Goal: Transaction & Acquisition: Purchase product/service

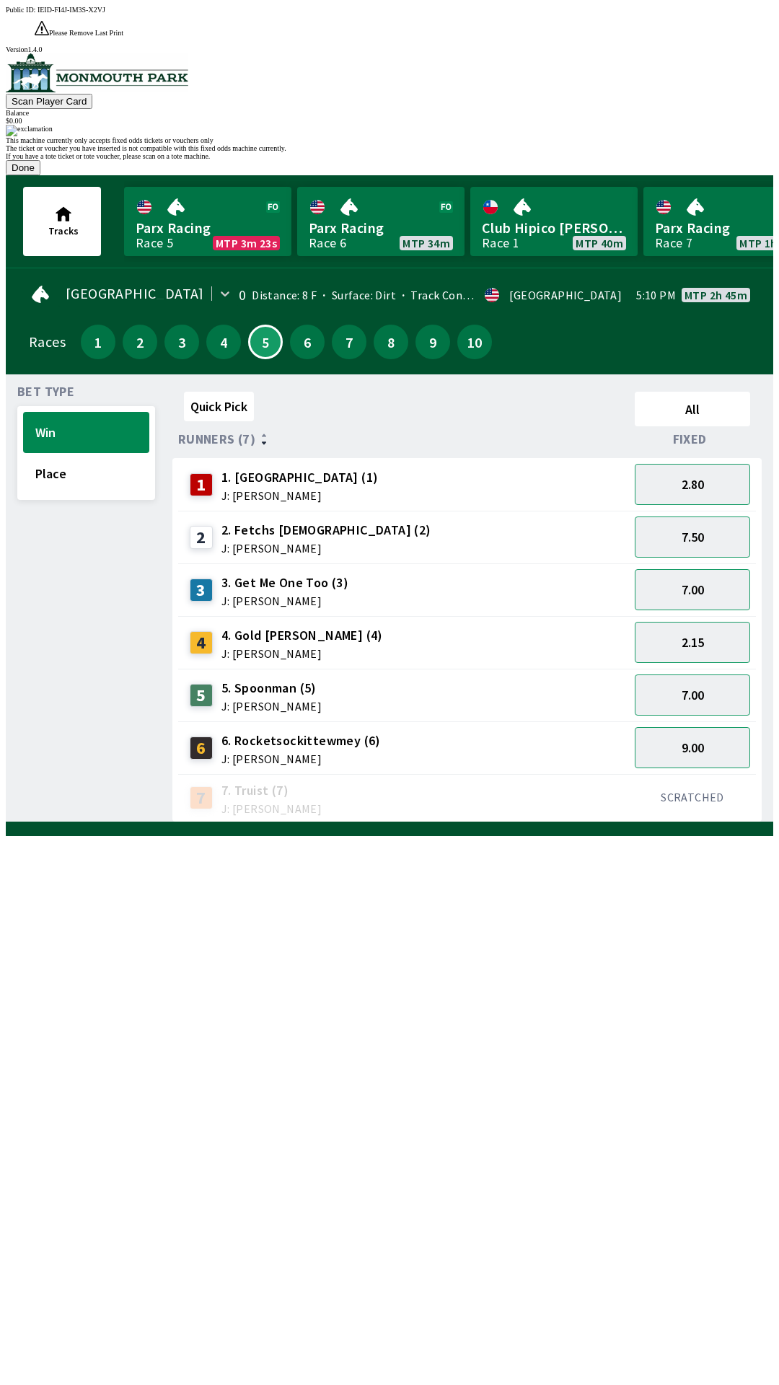
click at [40, 175] on button "Done" at bounding box center [23, 167] width 35 height 15
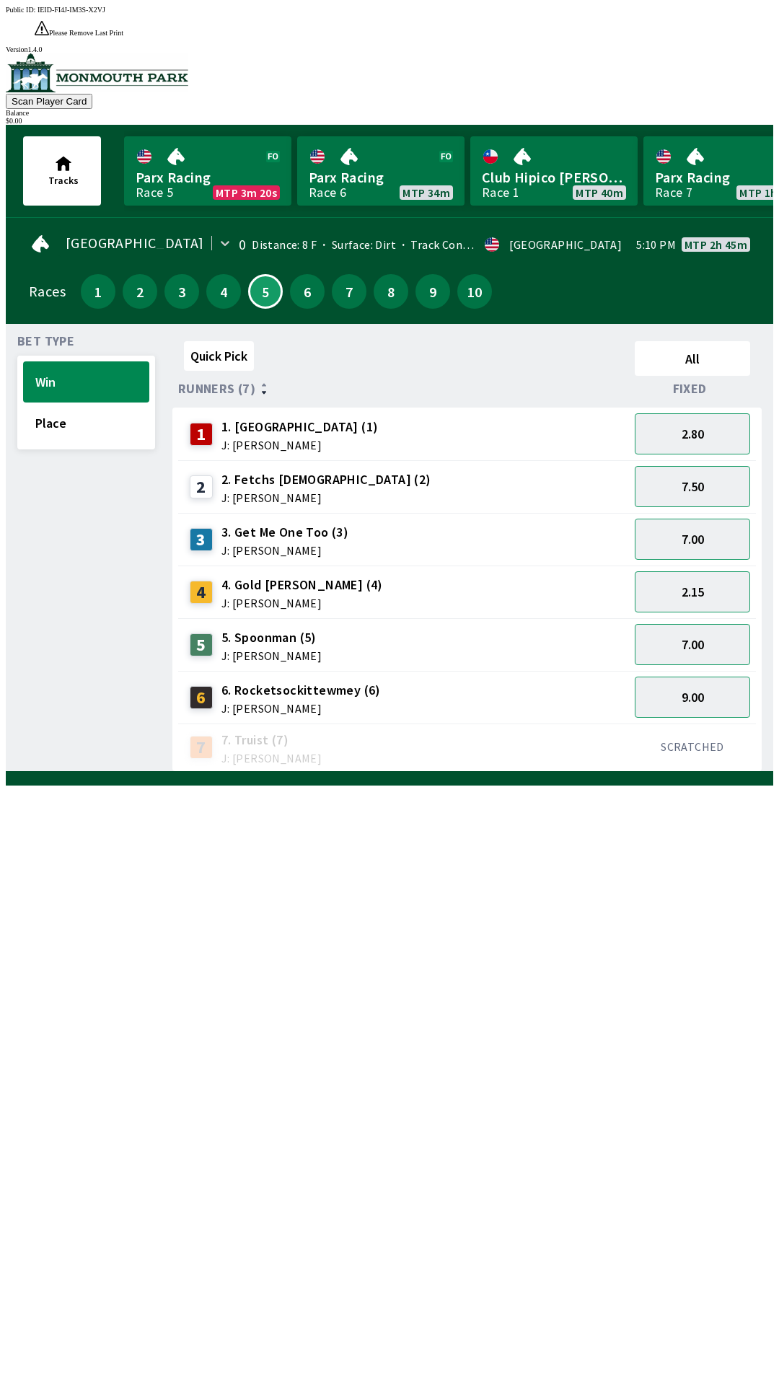
click at [240, 703] on span "J: [PERSON_NAME]" at bounding box center [300, 709] width 159 height 12
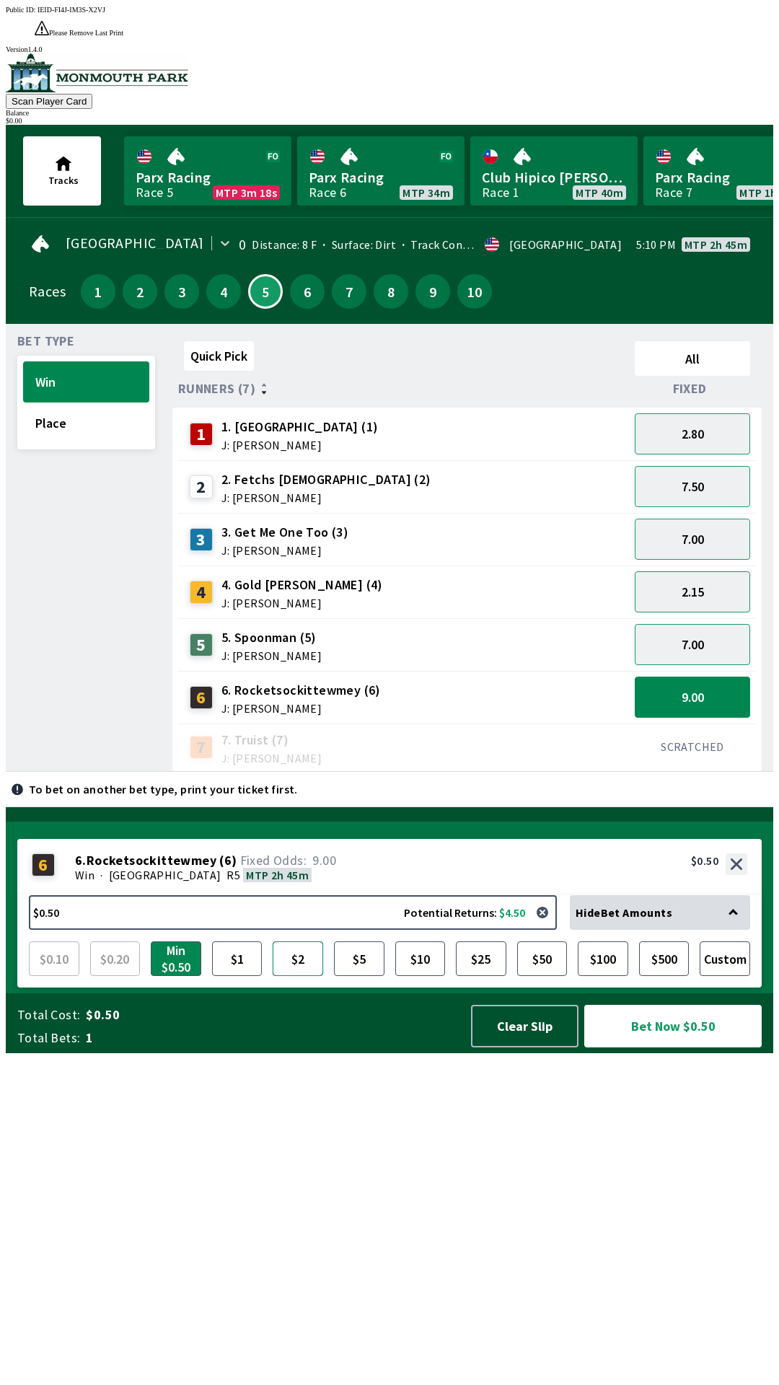
click at [300, 976] on button "$2" at bounding box center [298, 958] width 50 height 35
click at [642, 1047] on button "Bet Now $2.00" at bounding box center [672, 1026] width 177 height 43
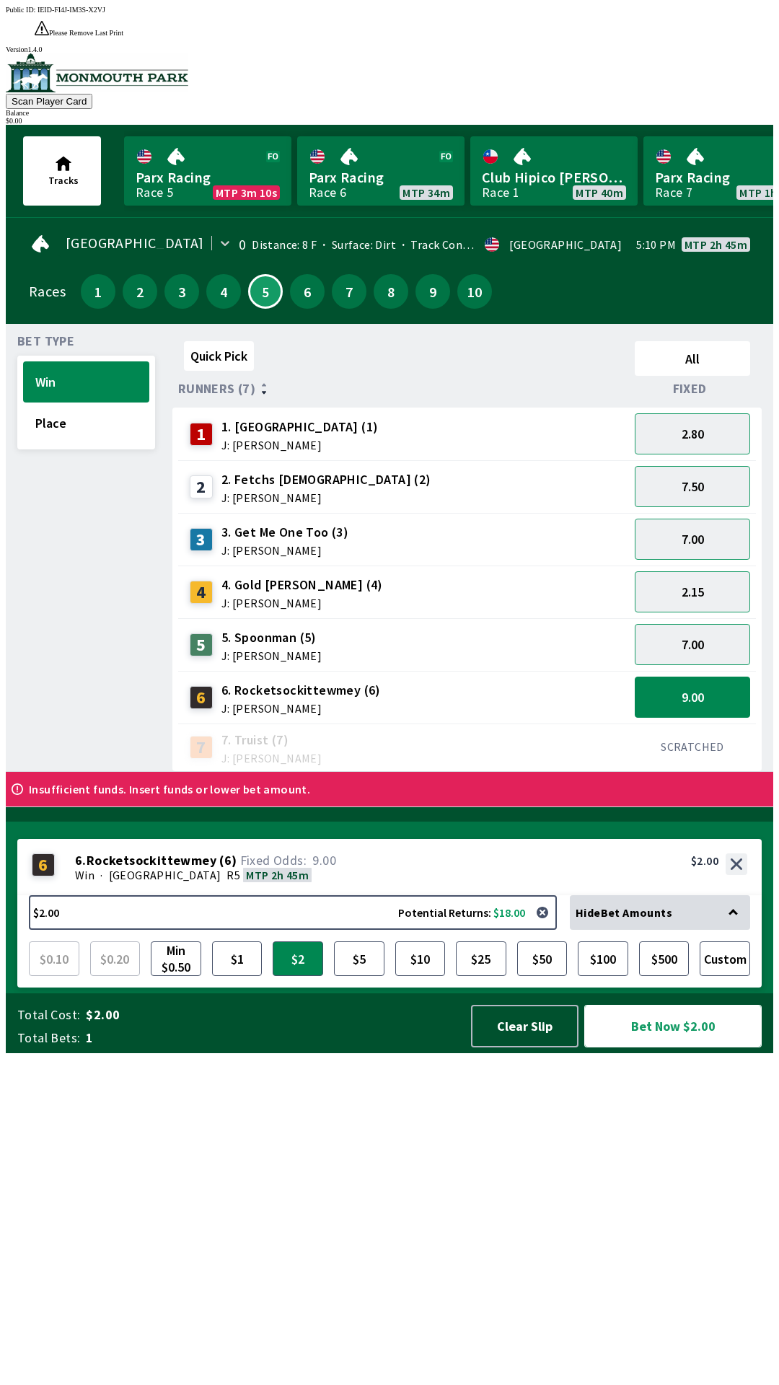
click at [651, 1047] on button "Bet Now $2.00" at bounding box center [672, 1026] width 177 height 43
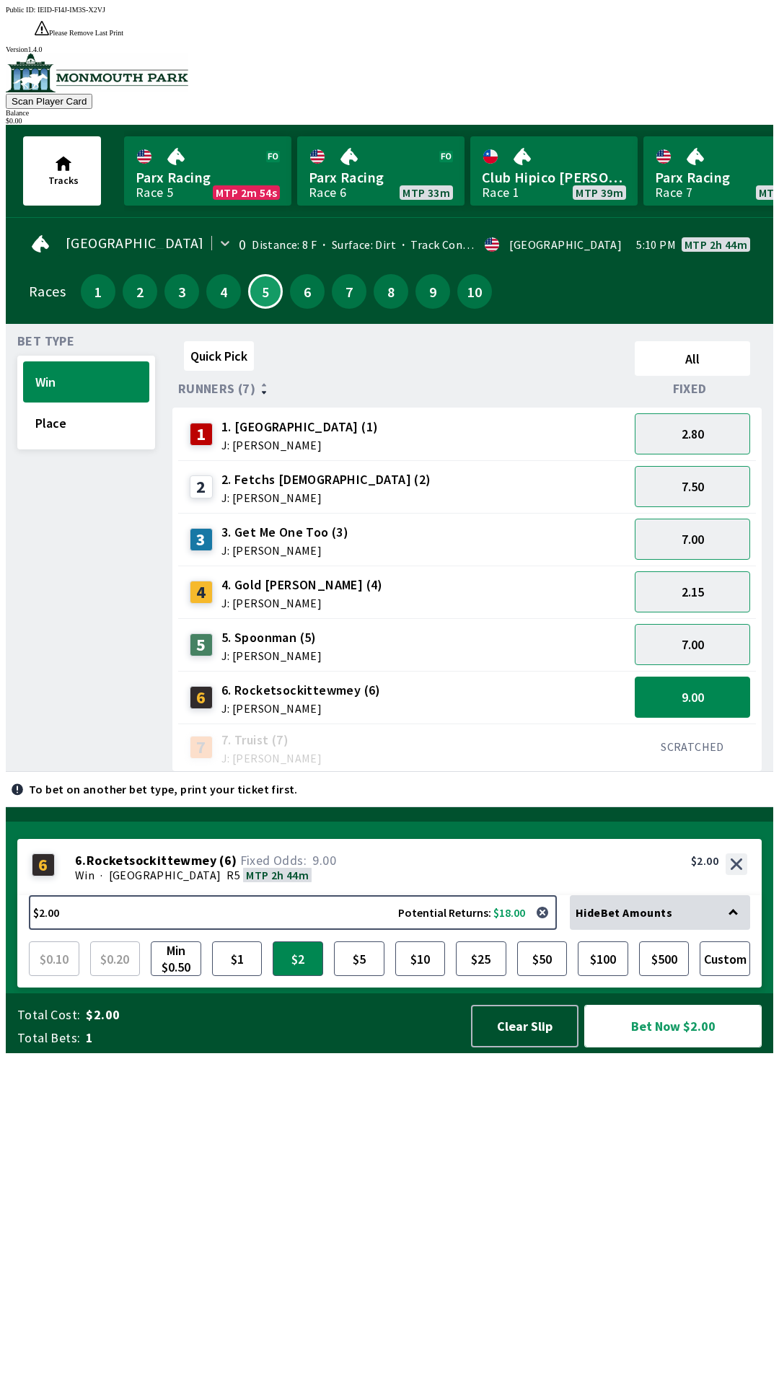
click at [651, 1047] on button "Bet Now $2.00" at bounding box center [672, 1026] width 177 height 43
click at [43, 876] on div "6" at bounding box center [43, 864] width 23 height 23
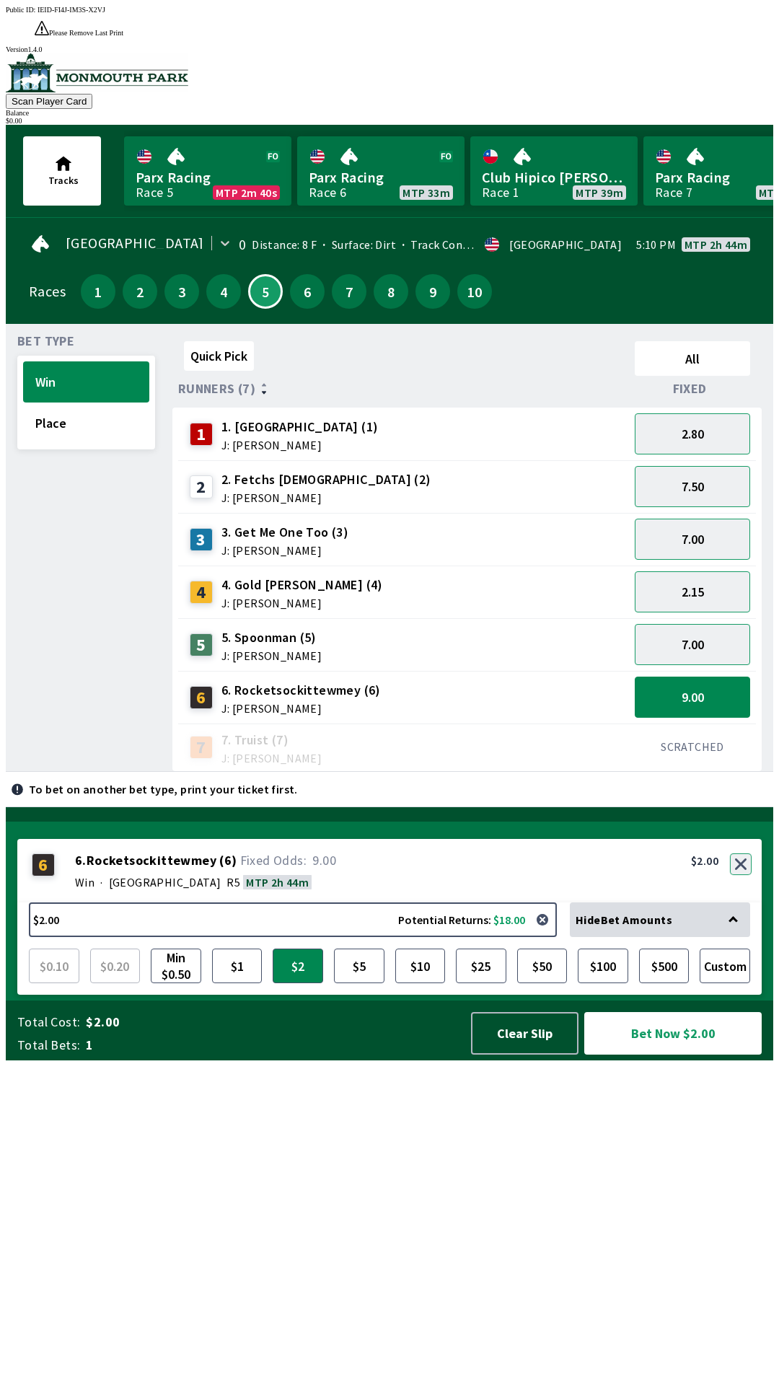
click at [742, 875] on button "button" at bounding box center [741, 864] width 22 height 22
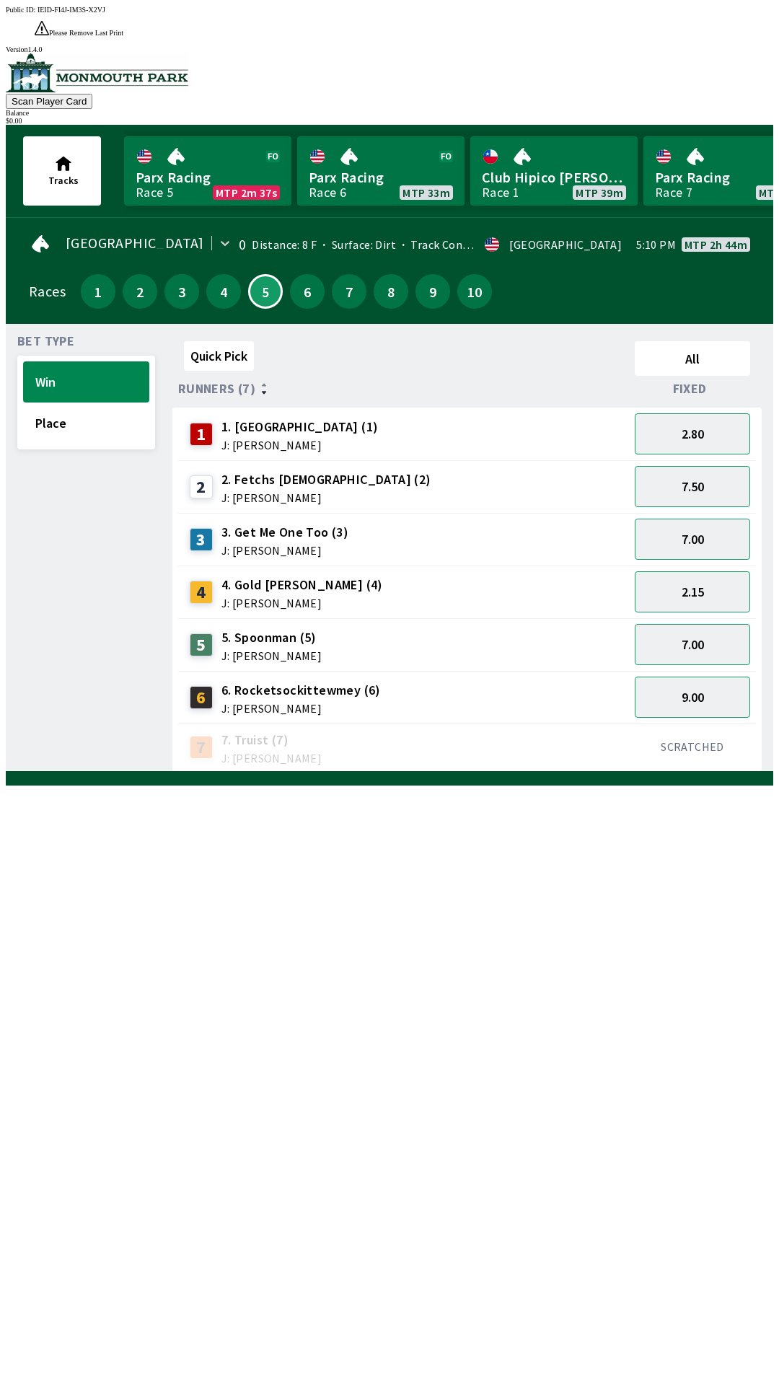
click at [233, 703] on span "J: [PERSON_NAME]" at bounding box center [300, 709] width 159 height 12
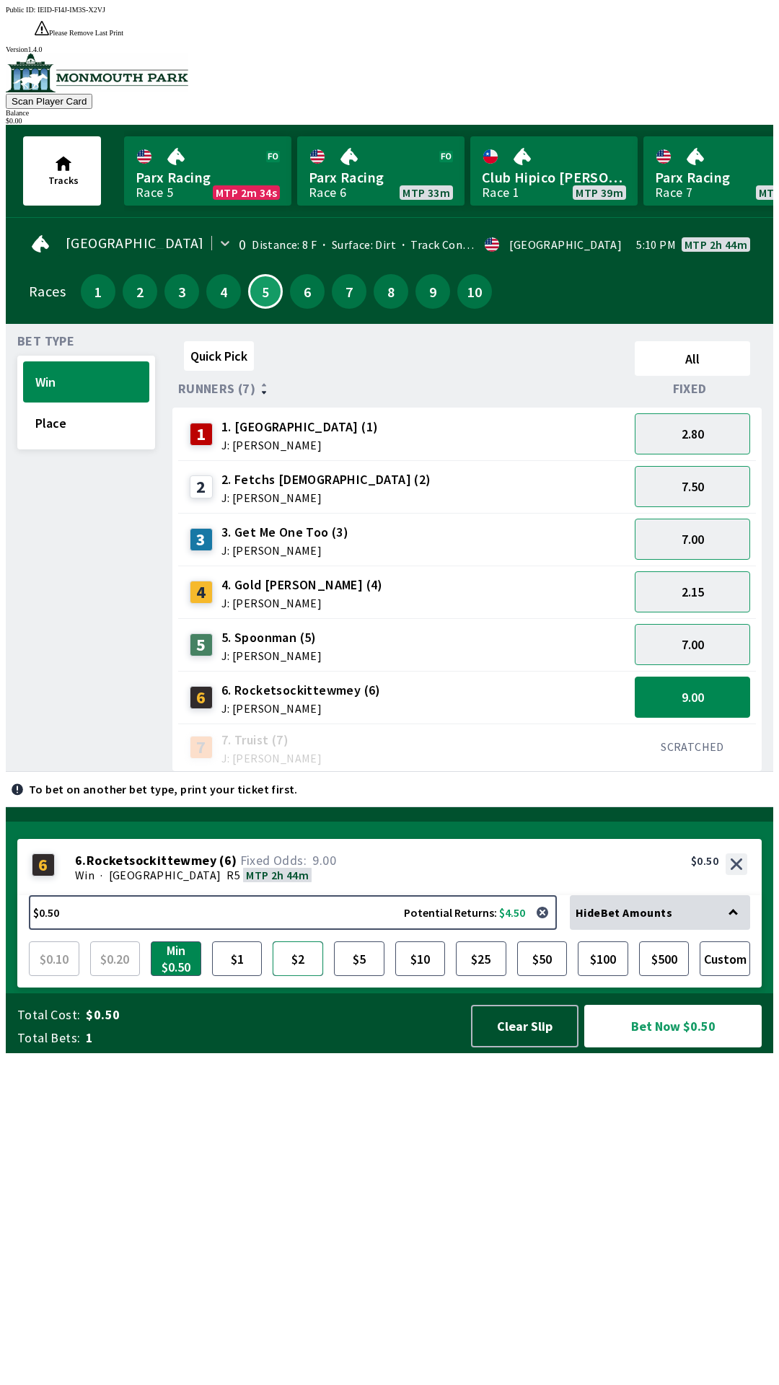
click at [301, 976] on button "$2" at bounding box center [298, 958] width 50 height 35
click at [625, 1047] on button "Bet Now $2.00" at bounding box center [672, 1026] width 177 height 43
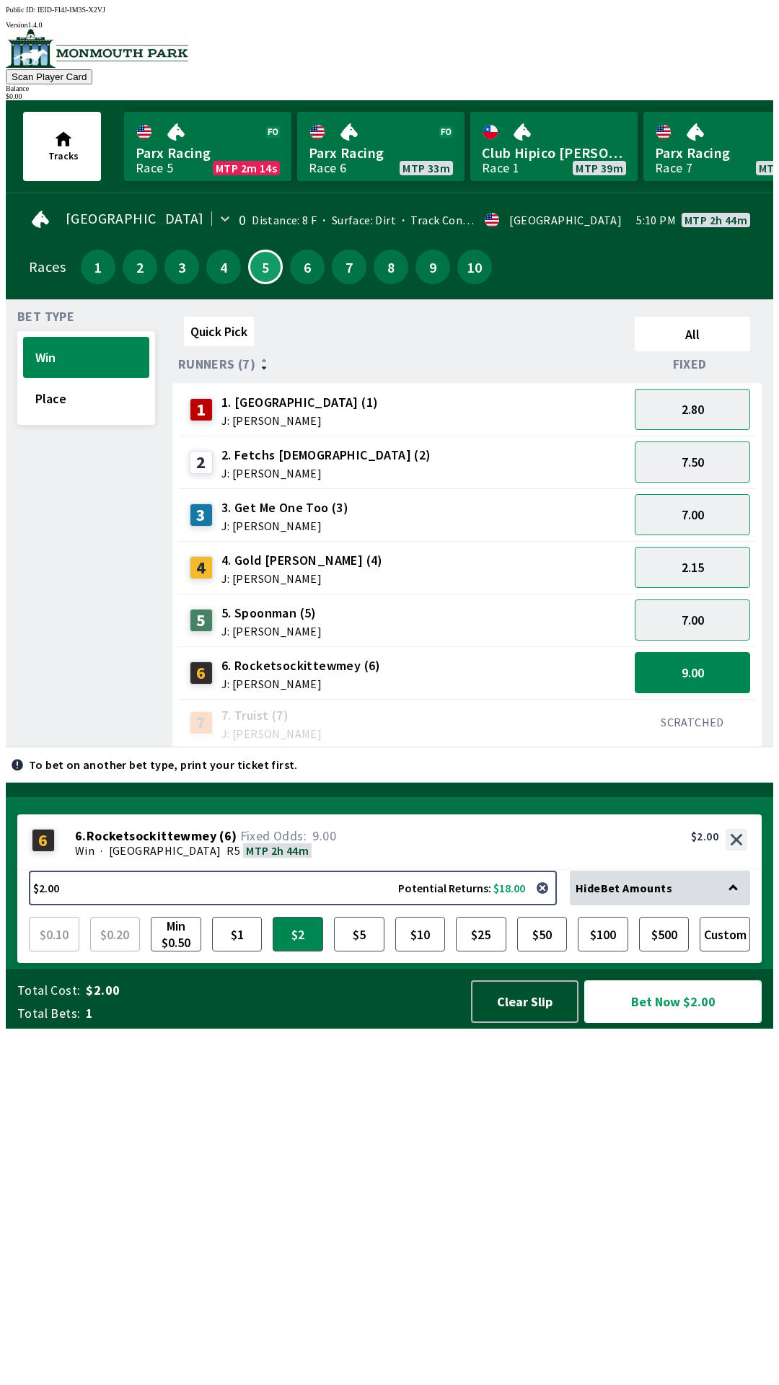
click at [713, 1023] on button "Bet Now $2.00" at bounding box center [672, 1001] width 177 height 43
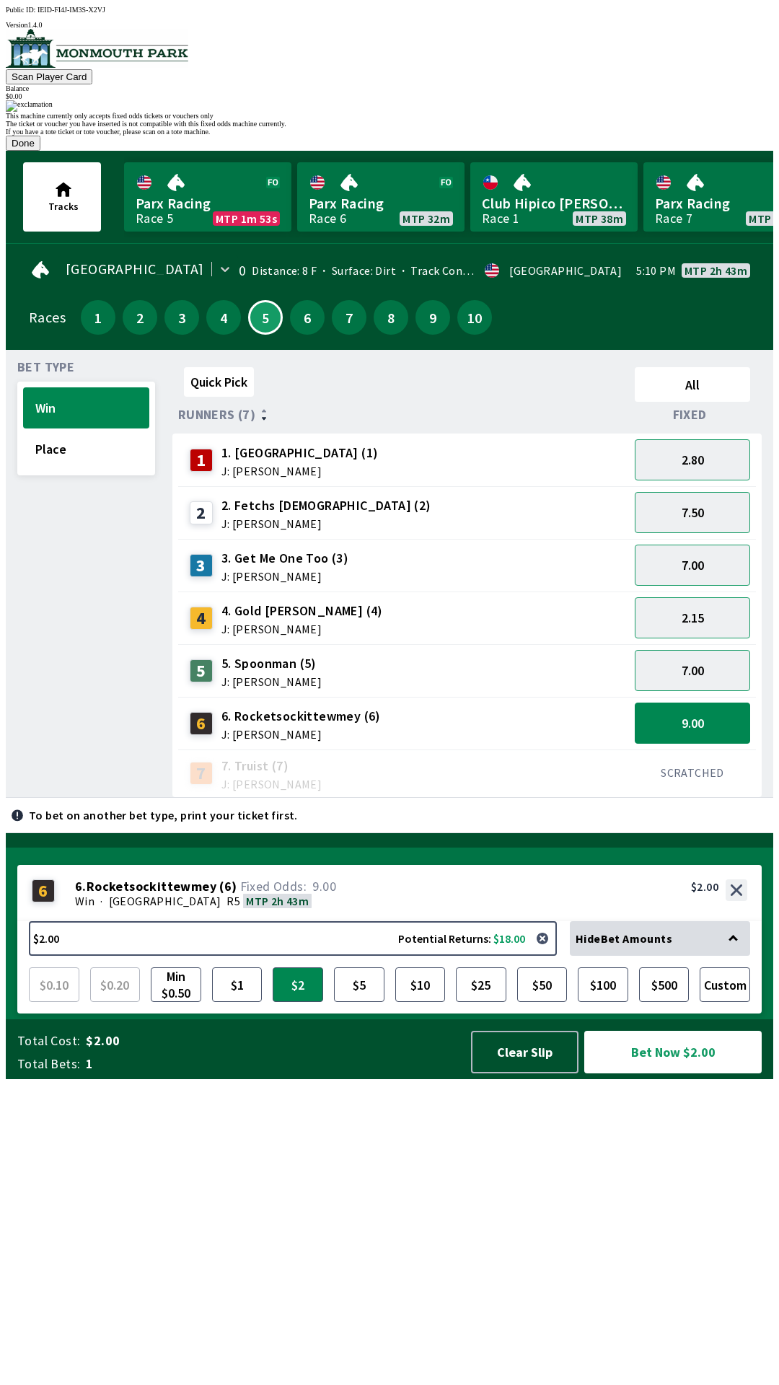
click at [40, 151] on button "Done" at bounding box center [23, 143] width 35 height 15
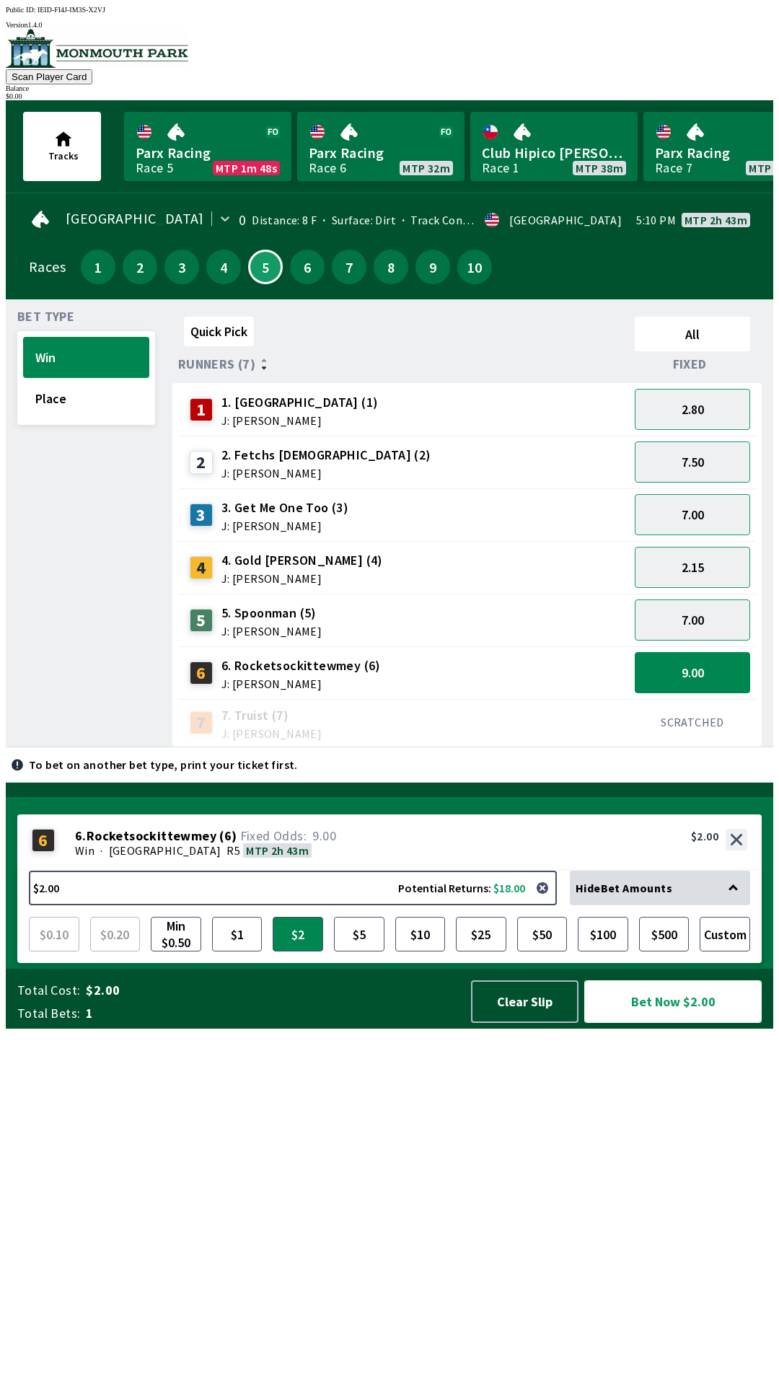
click at [661, 1023] on button "Bet Now $2.00" at bounding box center [672, 1001] width 177 height 43
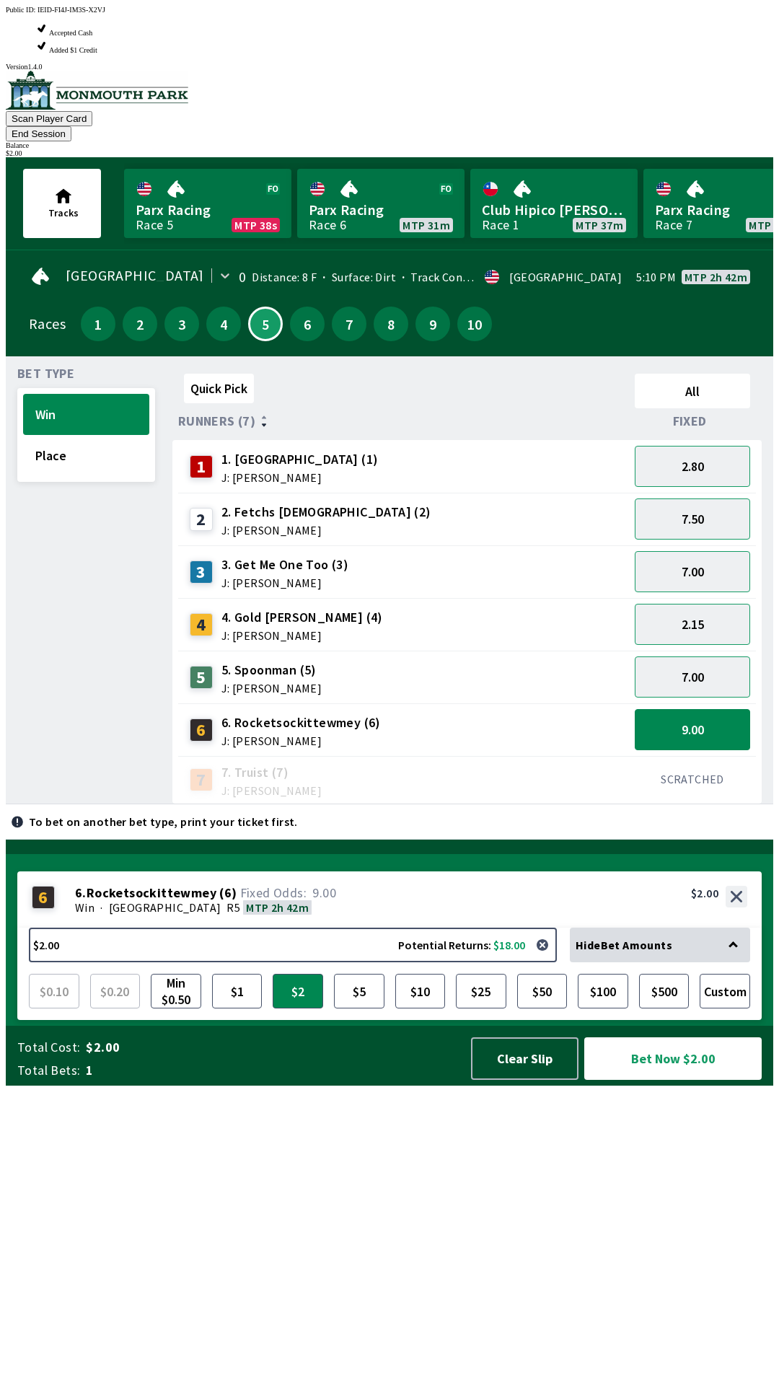
click at [223, 735] on span "J: [PERSON_NAME]" at bounding box center [300, 741] width 159 height 12
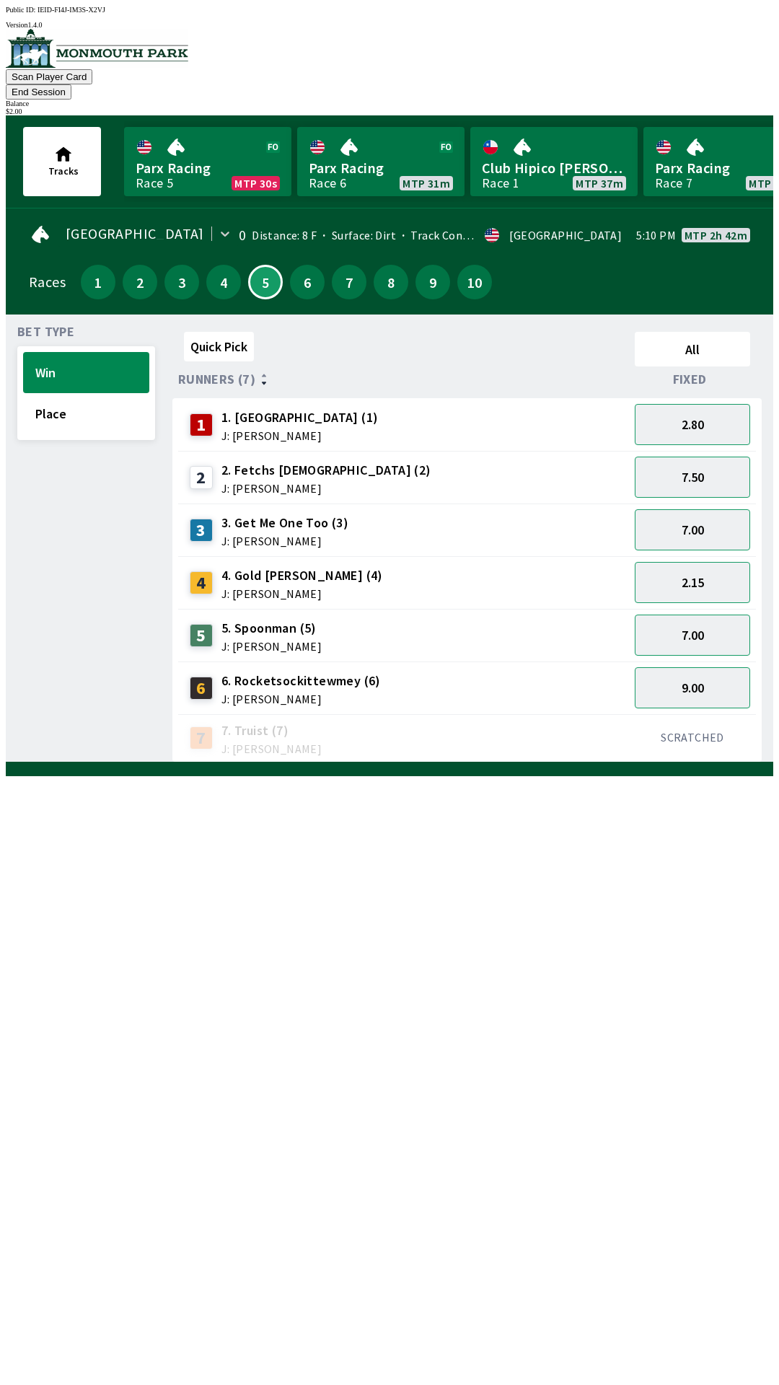
click at [221, 693] on span "J: [PERSON_NAME]" at bounding box center [300, 699] width 159 height 12
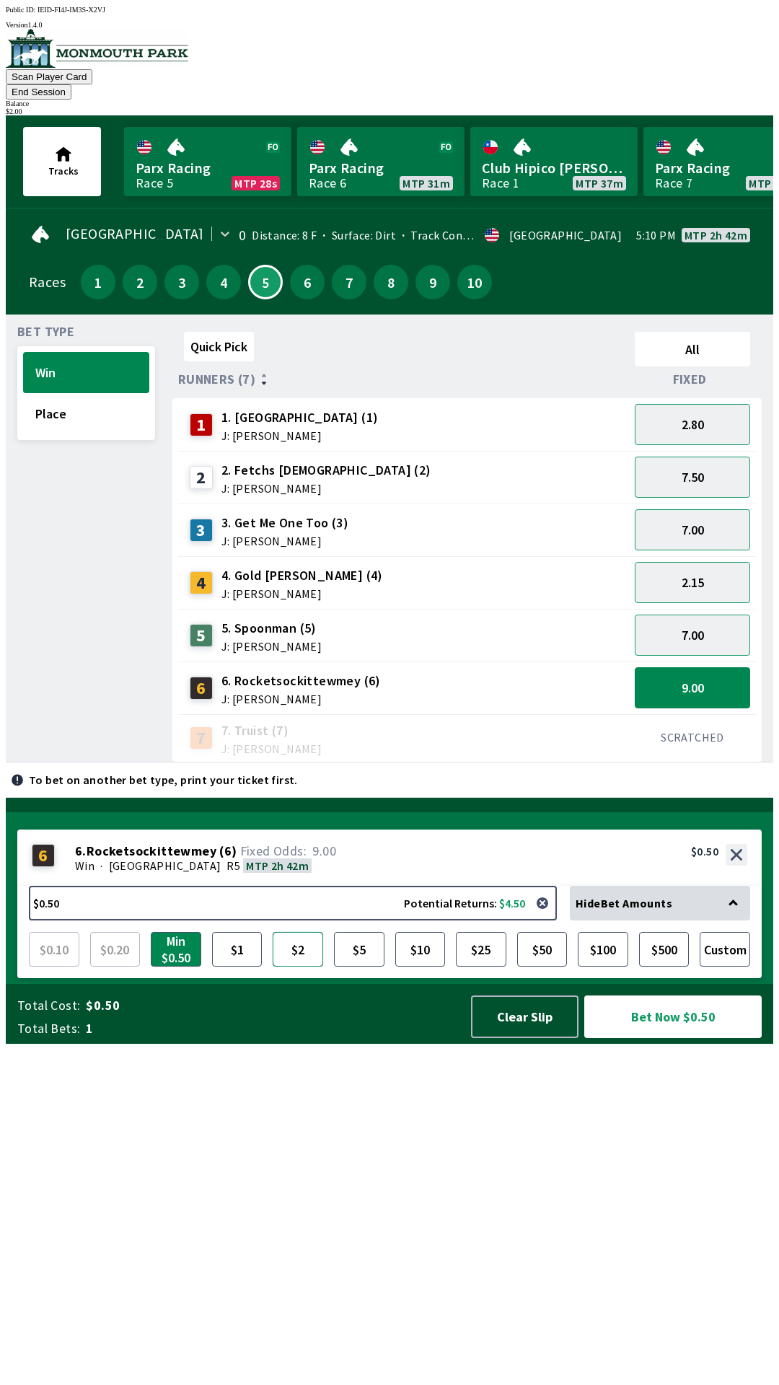
click at [286, 967] on button "$2" at bounding box center [298, 949] width 50 height 35
click at [221, 693] on span "J: [PERSON_NAME]" at bounding box center [300, 699] width 159 height 12
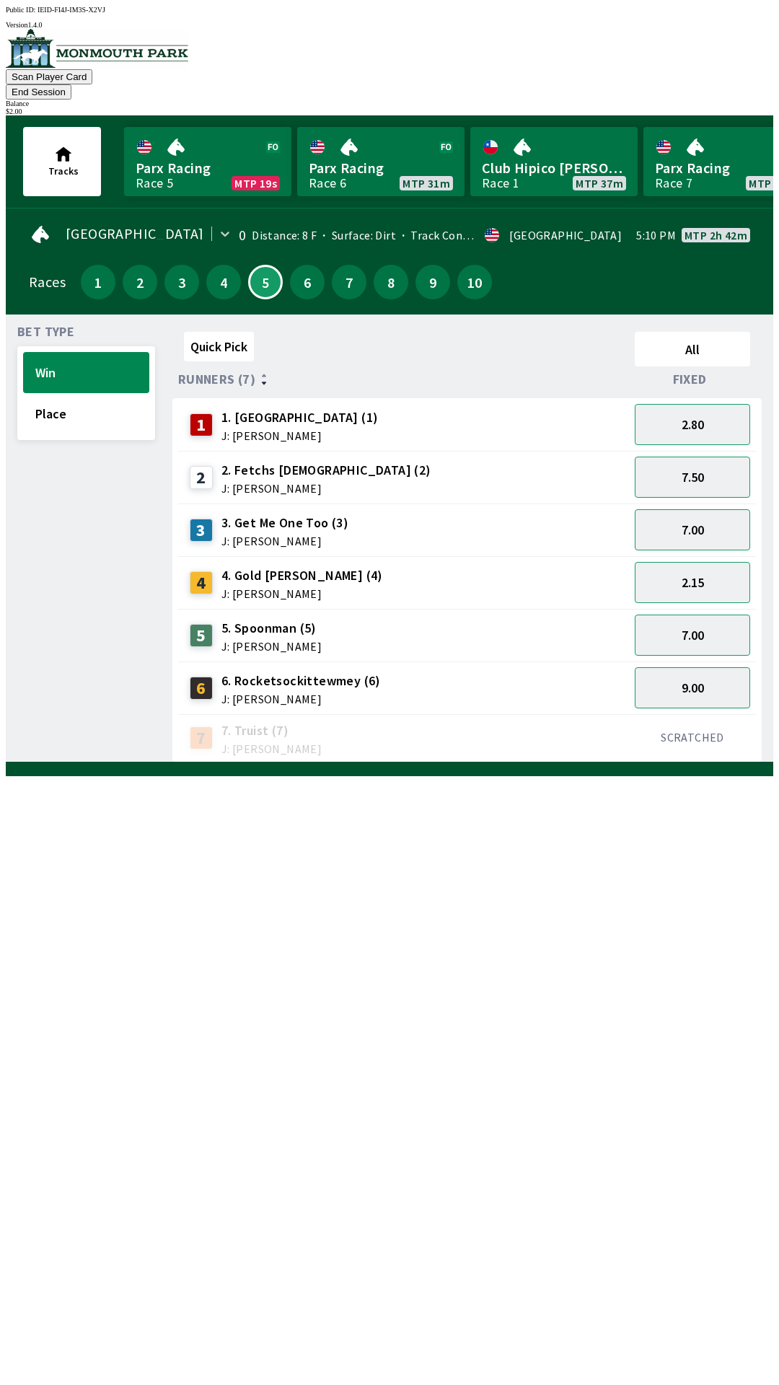
click at [245, 714] on div "7 7. Truist (7) J: [PERSON_NAME]" at bounding box center [403, 738] width 451 height 48
click at [38, 369] on button "Win" at bounding box center [86, 372] width 126 height 41
click at [236, 693] on span "J: [PERSON_NAME]" at bounding box center [300, 699] width 159 height 12
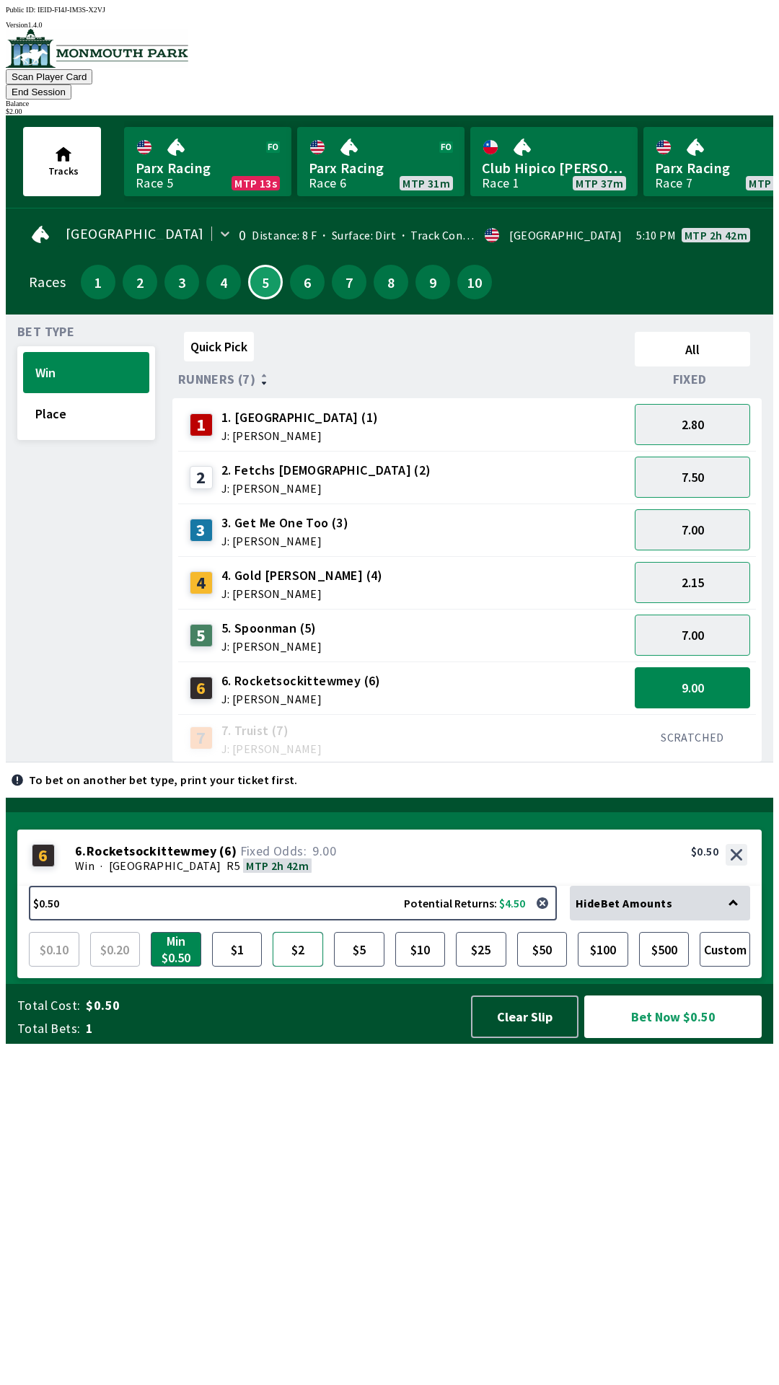
click at [304, 967] on button "$2" at bounding box center [298, 949] width 50 height 35
click at [638, 1038] on button "Bet Now $2.00" at bounding box center [672, 1016] width 177 height 43
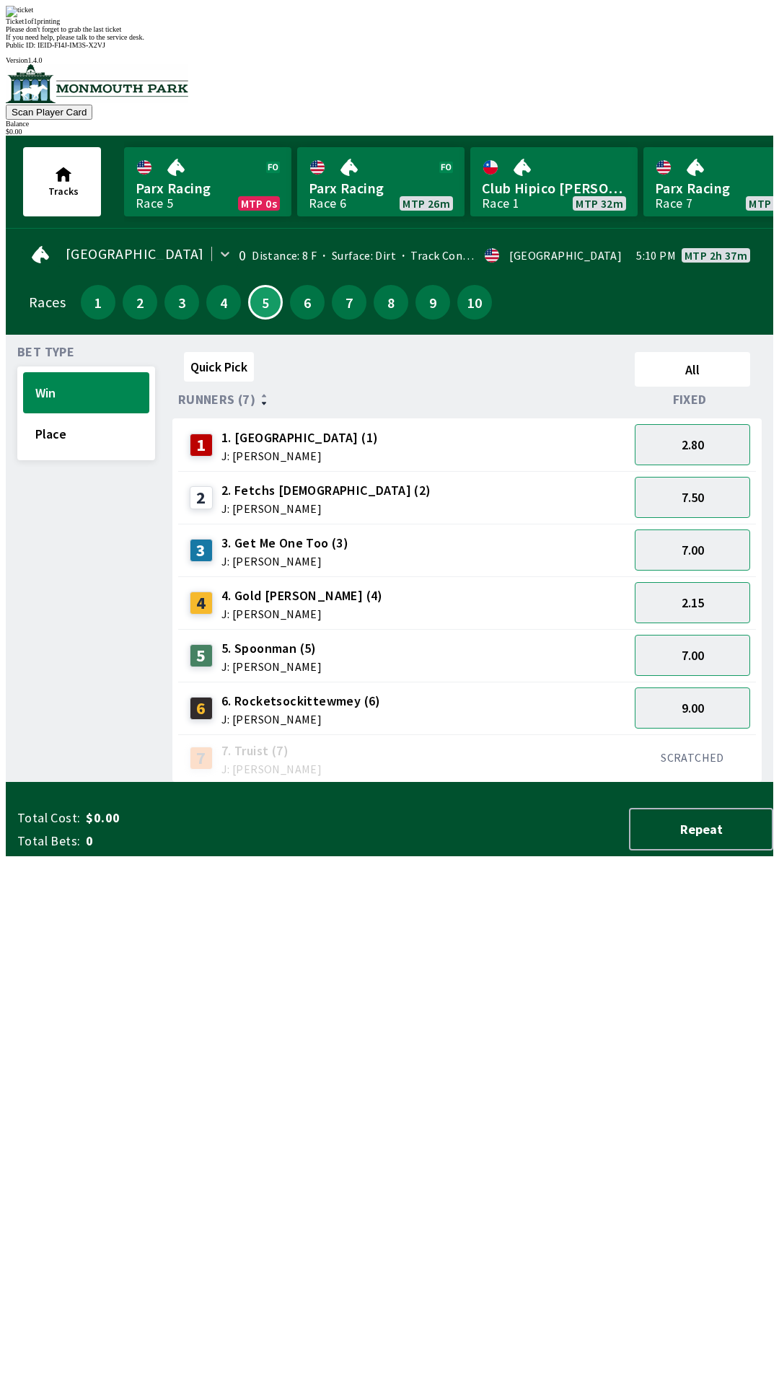
click at [148, 175] on div "Parx Racing Race 5 MTP 0s Parx Racing Race 6 MTP 26m Club Hipico [PERSON_NAME] …" at bounding box center [448, 181] width 655 height 81
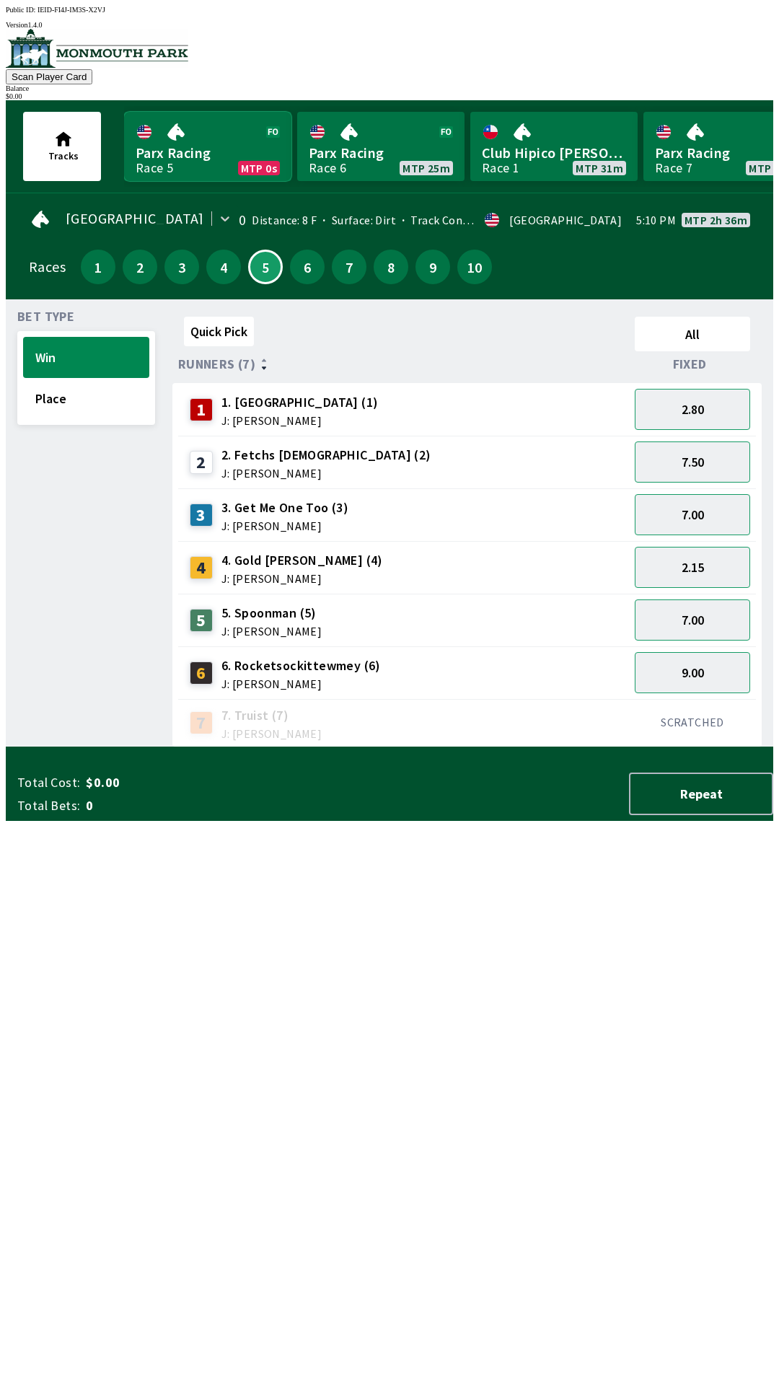
click at [163, 143] on link "Parx Racing Race 5 MTP 0s" at bounding box center [207, 146] width 167 height 69
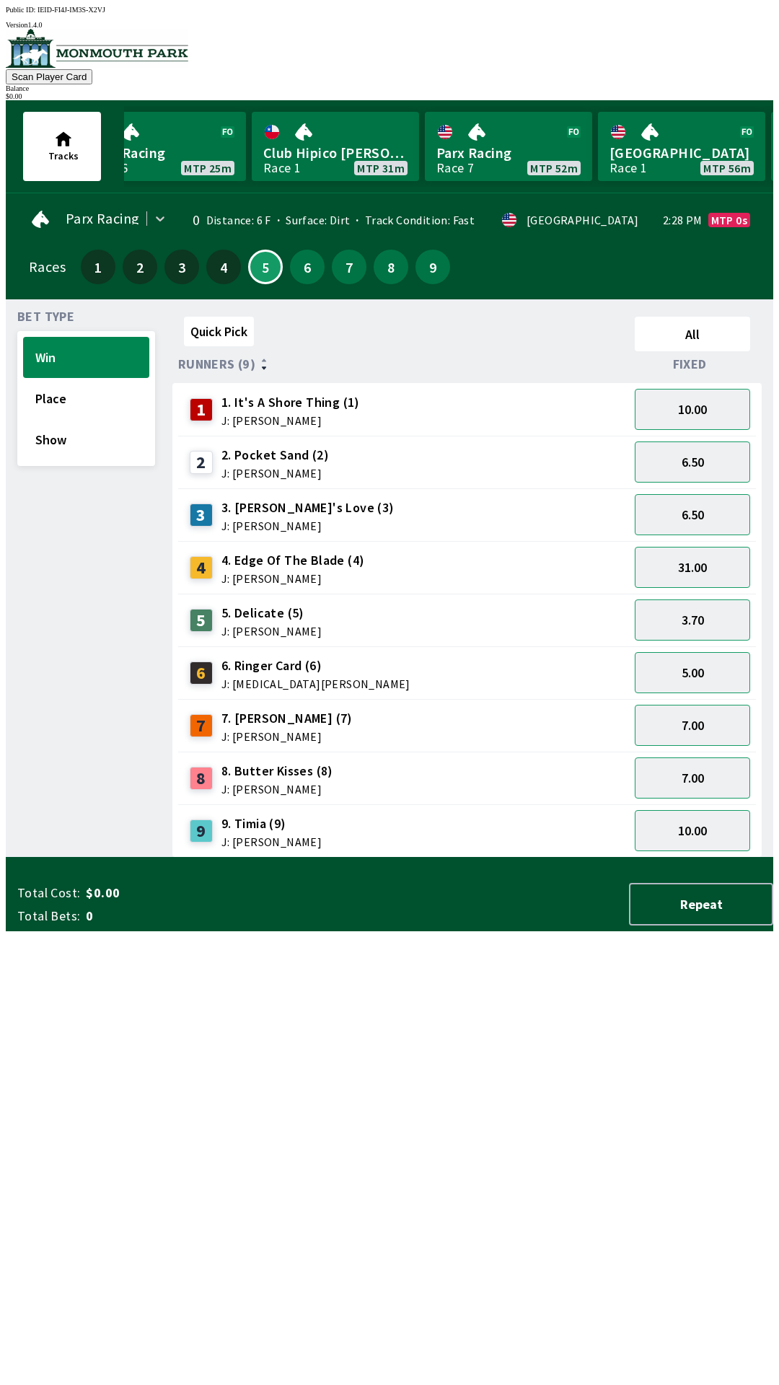
scroll to position [0, 234]
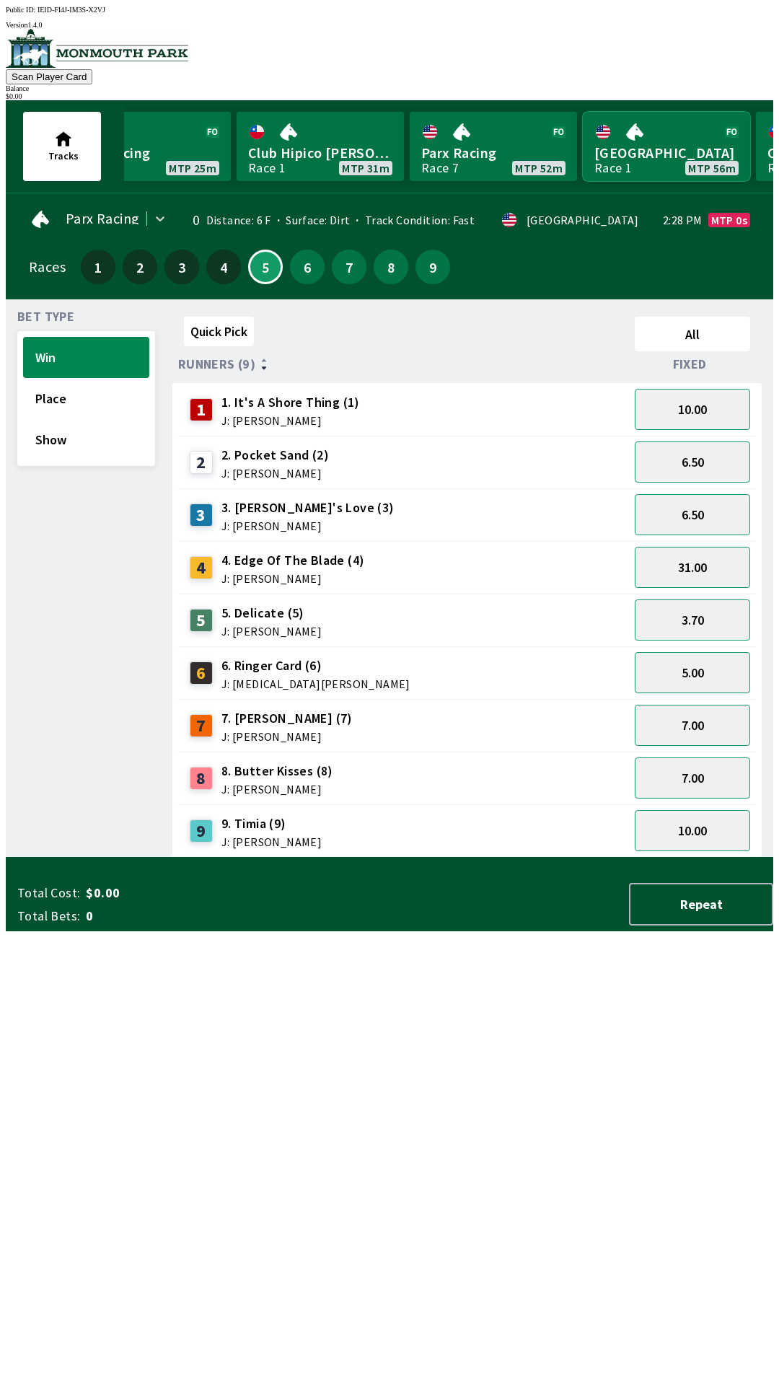
click at [627, 133] on link "[GEOGRAPHIC_DATA] 1 MTP 56m" at bounding box center [666, 146] width 167 height 69
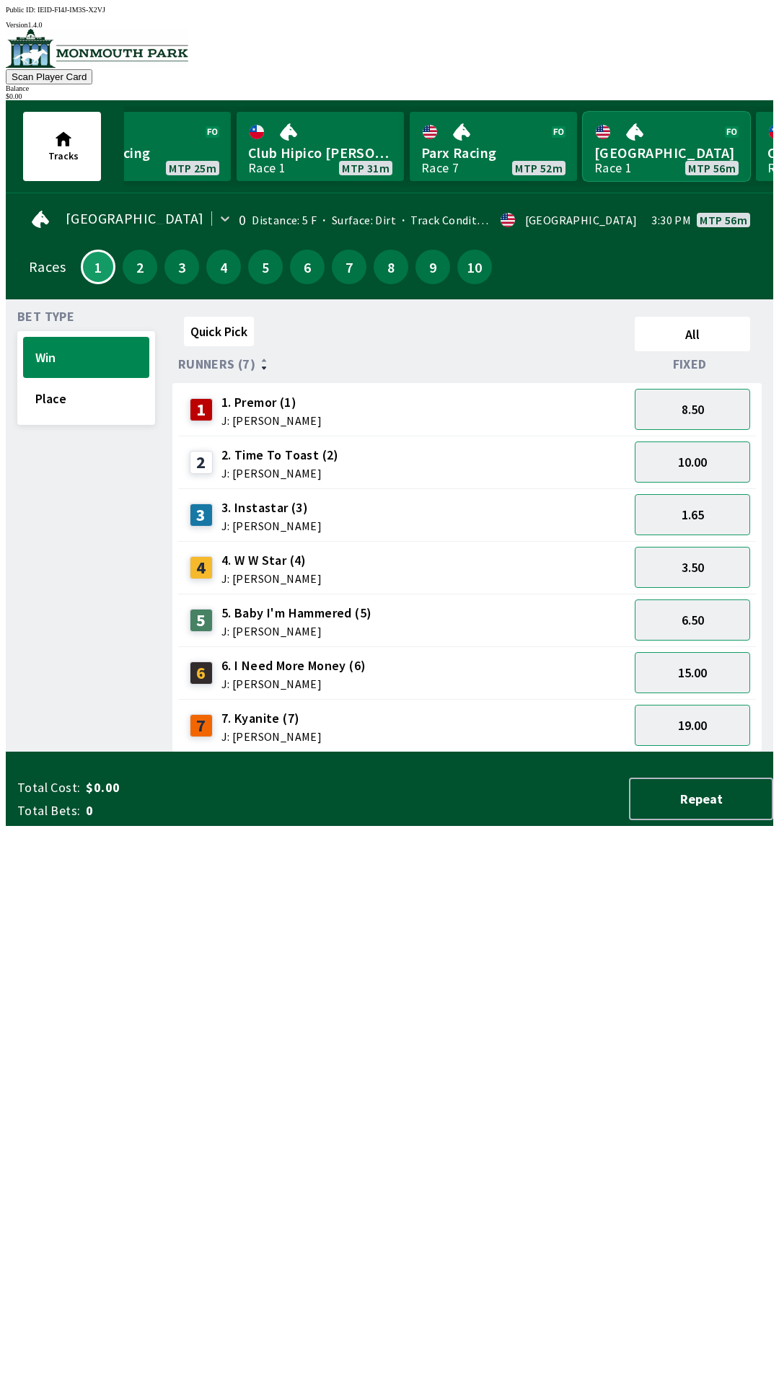
click at [583, 112] on link "[GEOGRAPHIC_DATA] 1 MTP 56m" at bounding box center [666, 146] width 167 height 69
click at [410, 112] on link "[GEOGRAPHIC_DATA] 1 MTP 42m" at bounding box center [493, 146] width 167 height 69
click at [63, 112] on link "[GEOGRAPHIC_DATA] Race 1 MTP 16m" at bounding box center [146, 146] width 167 height 69
